Goal: Information Seeking & Learning: Learn about a topic

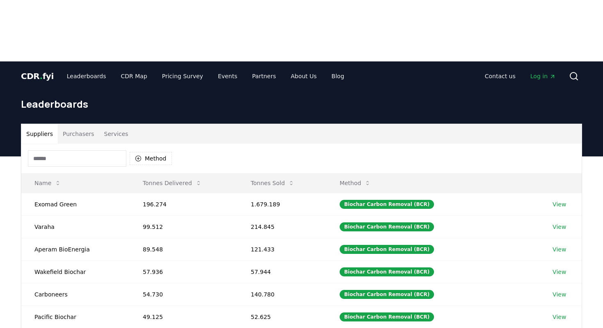
click at [83, 150] on input at bounding box center [77, 158] width 98 height 16
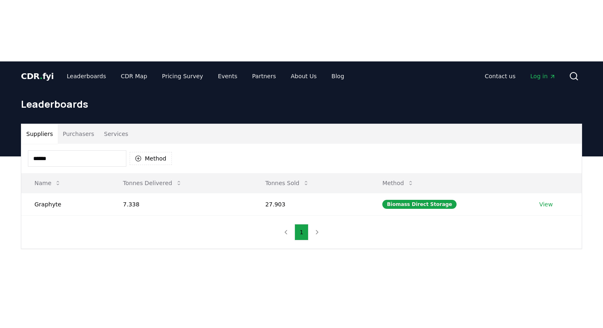
drag, startPoint x: 65, startPoint y: 98, endPoint x: 5, endPoint y: 98, distance: 60.3
click at [5, 157] on div "Suppliers Purchasers Services ****** Method Name Tonnes Delivered Tonnes Sold M…" at bounding box center [301, 219] width 603 height 125
click at [39, 150] on input "*****" at bounding box center [77, 158] width 98 height 16
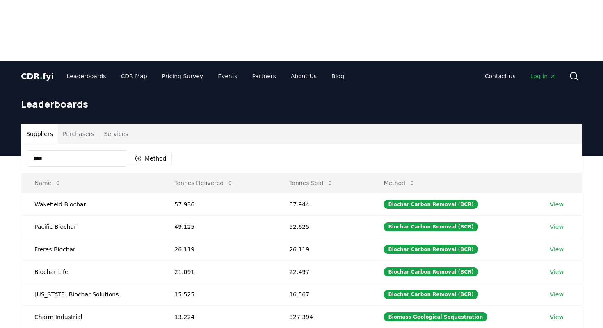
type input "*****"
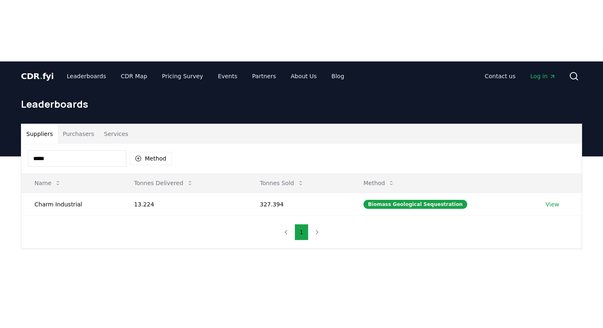
drag, startPoint x: 93, startPoint y: 95, endPoint x: 5, endPoint y: 93, distance: 87.7
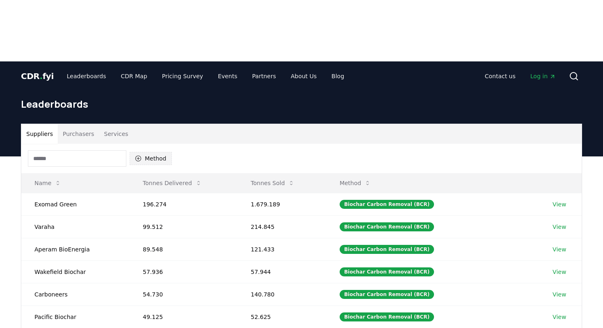
click at [158, 152] on button "Method" at bounding box center [151, 158] width 42 height 13
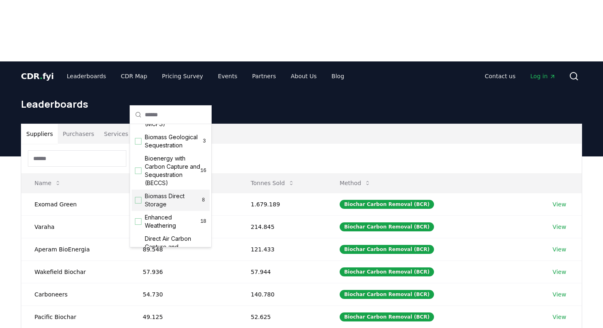
scroll to position [68, 0]
click at [165, 202] on span "Biomass Direct Storage" at bounding box center [173, 199] width 56 height 16
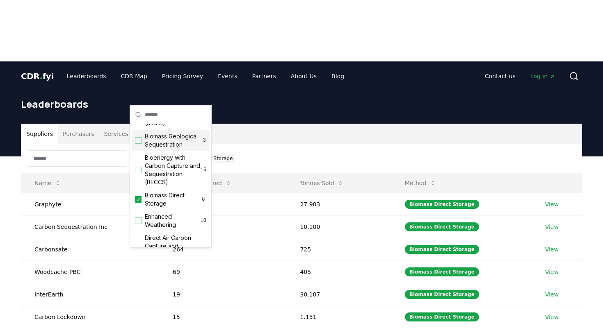
click at [168, 149] on div "Biomass Geological Sequestration 3" at bounding box center [171, 140] width 78 height 21
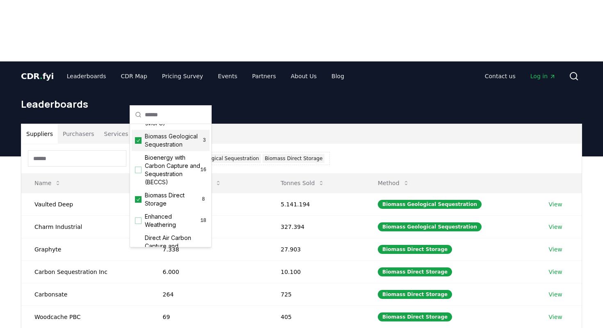
click at [168, 149] on div "Biomass Geological Sequestration 3" at bounding box center [171, 140] width 78 height 21
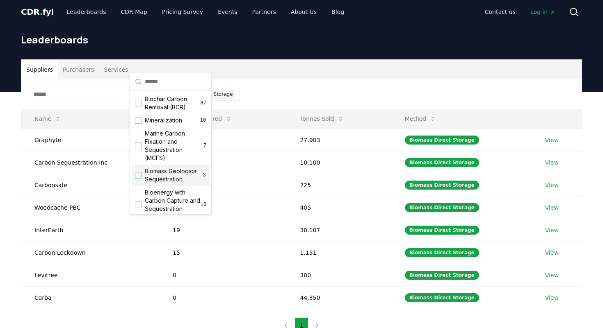
scroll to position [0, 0]
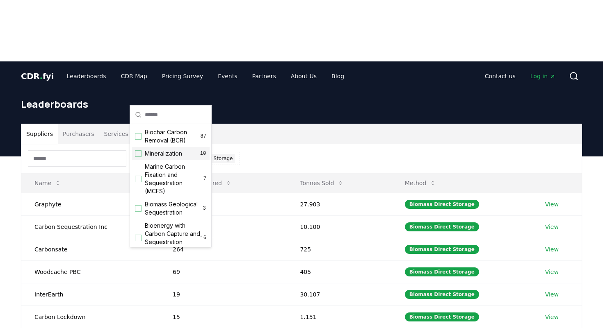
click at [0, 211] on div "Suppliers Purchasers Services Method 1 Biomass Direct Storage Name Tonnes Deliv…" at bounding box center [301, 298] width 603 height 283
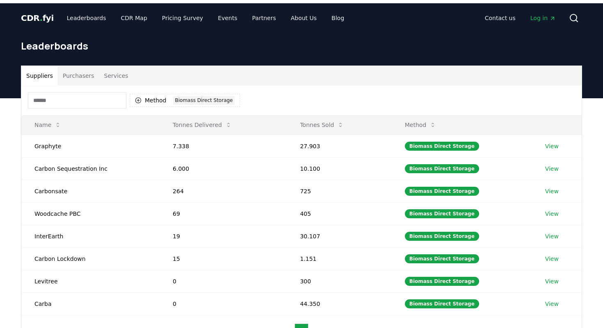
scroll to position [56, 0]
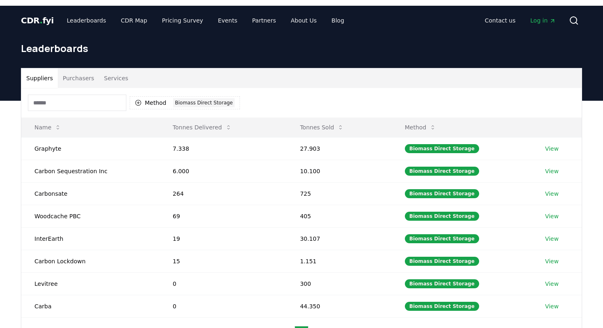
click at [87, 95] on input at bounding box center [77, 103] width 98 height 16
click at [193, 98] on div "Biomass Direct Storage" at bounding box center [204, 102] width 62 height 9
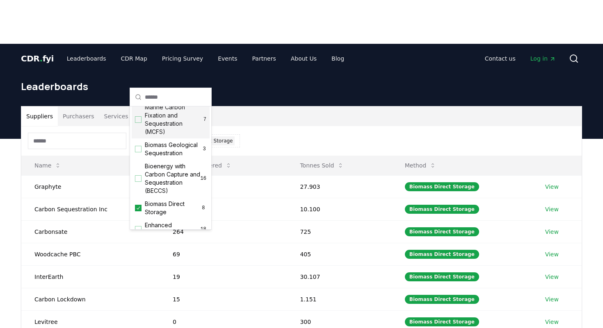
scroll to position [51, 0]
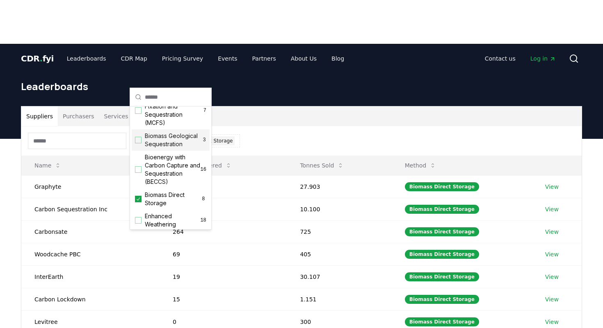
click at [166, 141] on span "Biomass Geological Sequestration" at bounding box center [173, 140] width 57 height 16
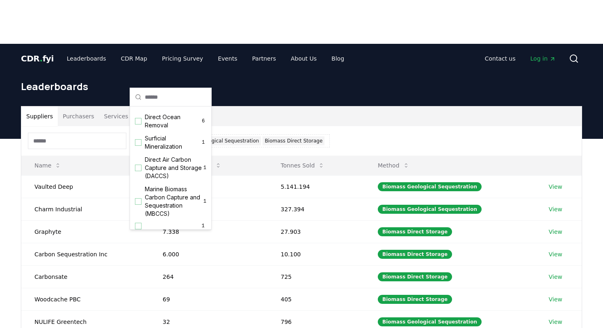
scroll to position [273, 0]
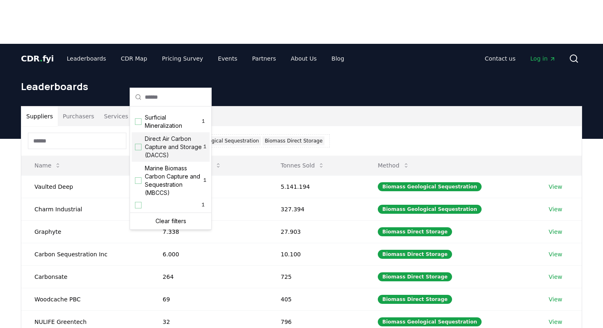
click at [14, 168] on div "Suppliers Purchasers Services Method 2 Biomass Geological Sequestration Biomass…" at bounding box center [301, 303] width 603 height 328
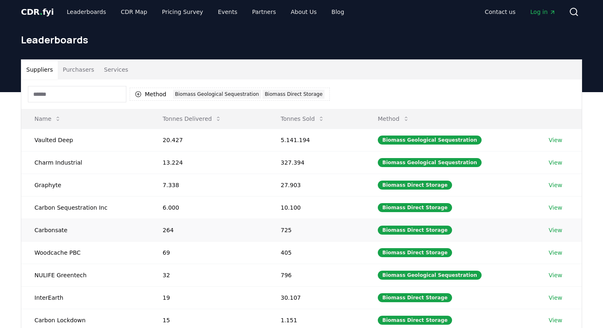
scroll to position [62, 0]
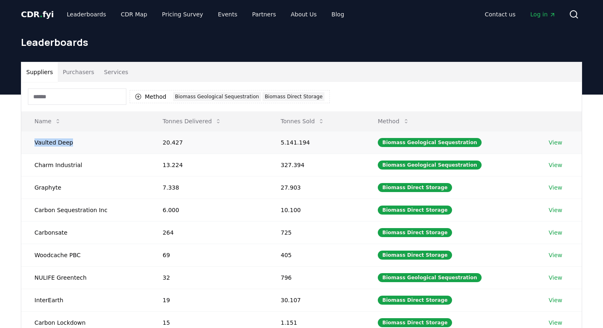
drag, startPoint x: 32, startPoint y: 83, endPoint x: 71, endPoint y: 83, distance: 38.9
click at [71, 131] on td "Vaulted Deep" at bounding box center [85, 142] width 128 height 23
copy td "Vaulted Deep"
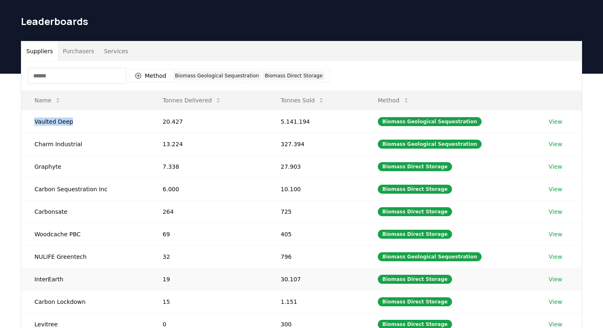
scroll to position [84, 0]
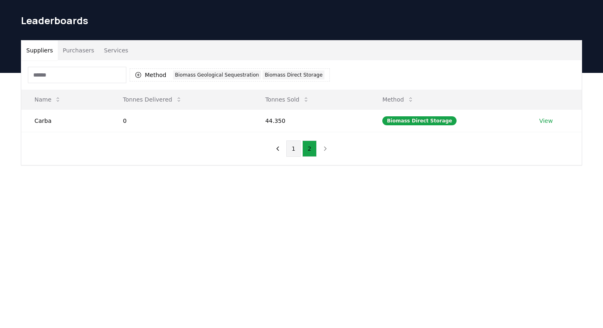
click at [294, 141] on button "1" at bounding box center [293, 149] width 14 height 16
